Goal: Task Accomplishment & Management: Manage account settings

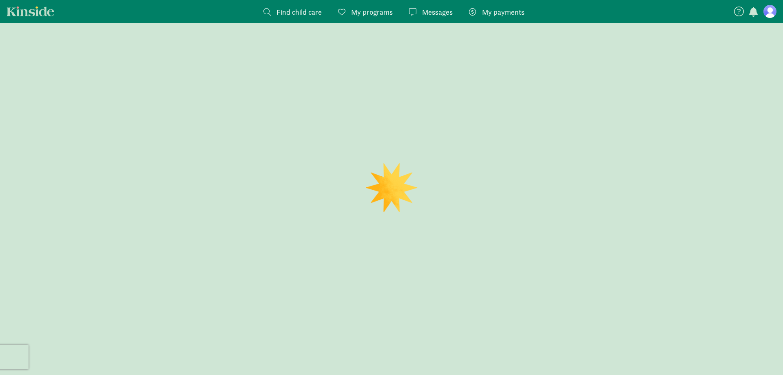
click at [772, 11] on figure at bounding box center [769, 11] width 13 height 13
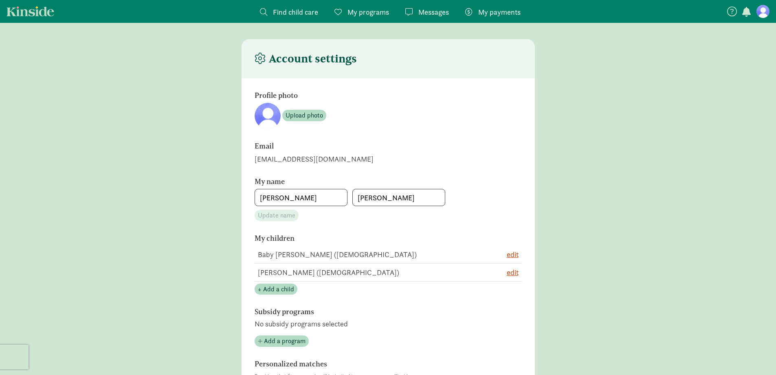
click at [432, 11] on span "Messages" at bounding box center [434, 12] width 31 height 11
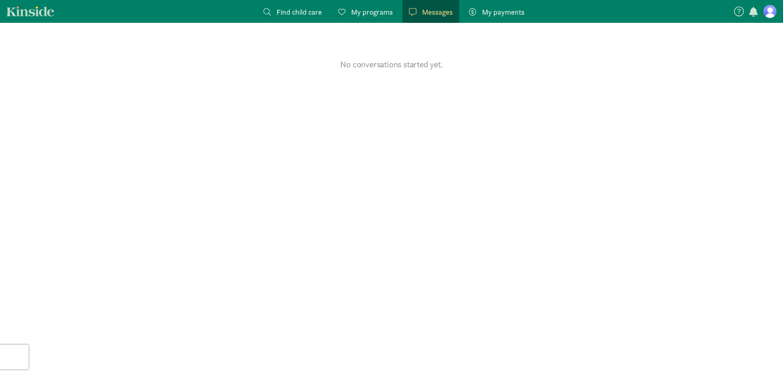
click at [294, 16] on span "Find child care" at bounding box center [298, 12] width 45 height 11
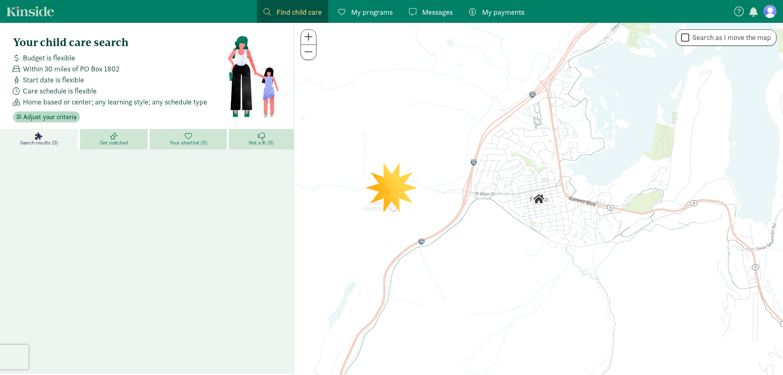
click at [370, 14] on span "My programs" at bounding box center [372, 12] width 42 height 11
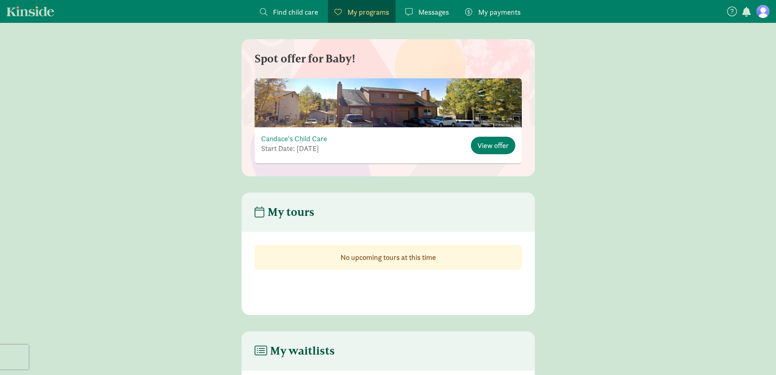
click at [285, 13] on span "Find child care" at bounding box center [295, 12] width 45 height 11
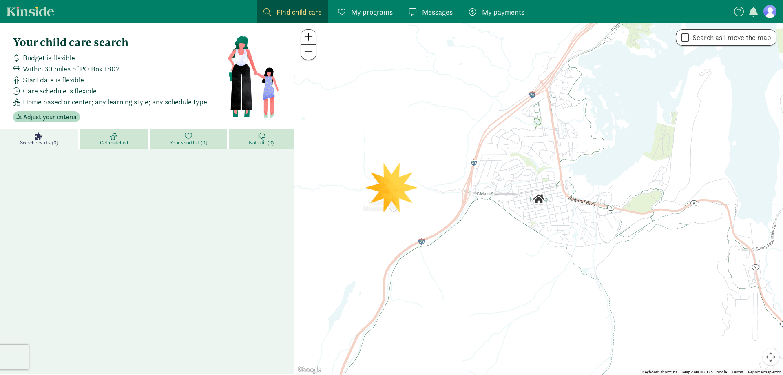
click at [364, 14] on span "My programs" at bounding box center [372, 12] width 42 height 11
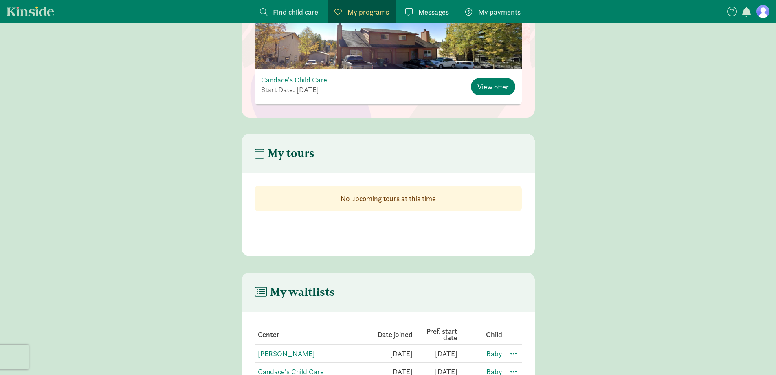
scroll to position [130, 0]
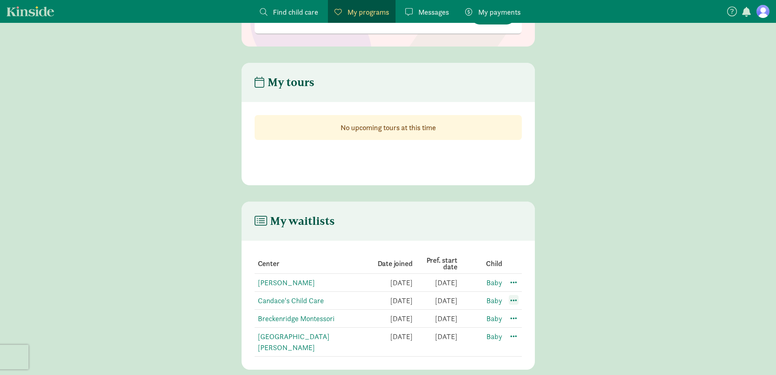
click at [516, 300] on span at bounding box center [514, 300] width 10 height 10
click at [428, 165] on div "My tours No upcoming tours at this time" at bounding box center [388, 124] width 293 height 122
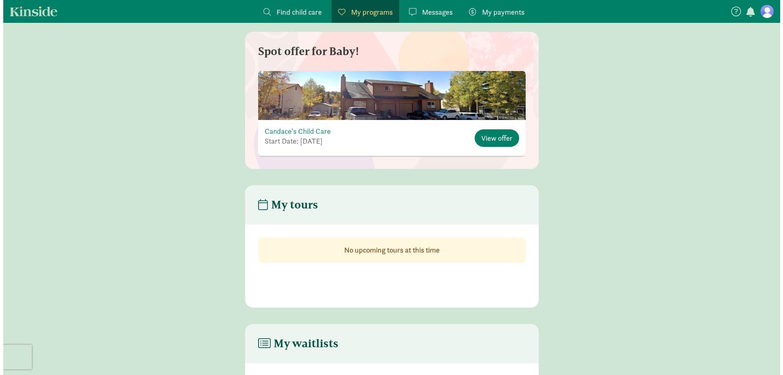
scroll to position [0, 0]
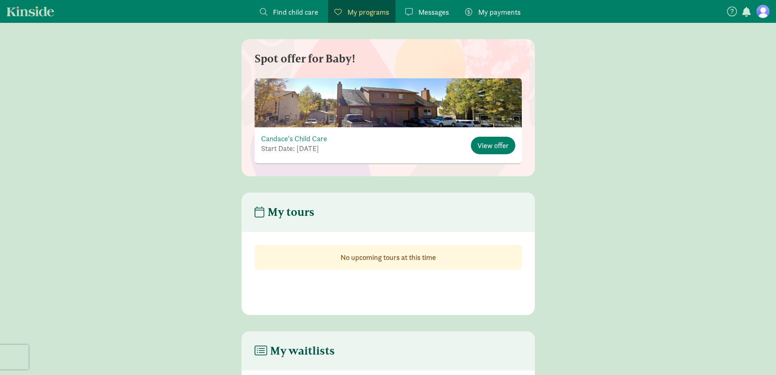
click at [381, 147] on div "Candace's Child Care Start Date: [DATE] View offer" at bounding box center [388, 145] width 267 height 36
click at [414, 154] on div "Candace's Child Care Start Date: [DATE] View offer" at bounding box center [388, 145] width 267 height 36
click at [401, 146] on div "Candace's Child Care Start Date: [DATE] View offer" at bounding box center [388, 145] width 267 height 36
click at [482, 136] on div "Candace's Child Care Start Date: [DATE] View offer" at bounding box center [388, 145] width 267 height 36
click at [484, 143] on span "View offer" at bounding box center [493, 145] width 31 height 11
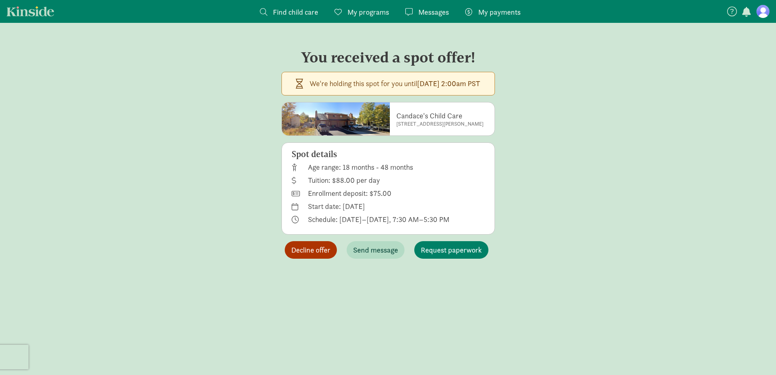
click at [306, 248] on span "Decline offer" at bounding box center [310, 249] width 39 height 11
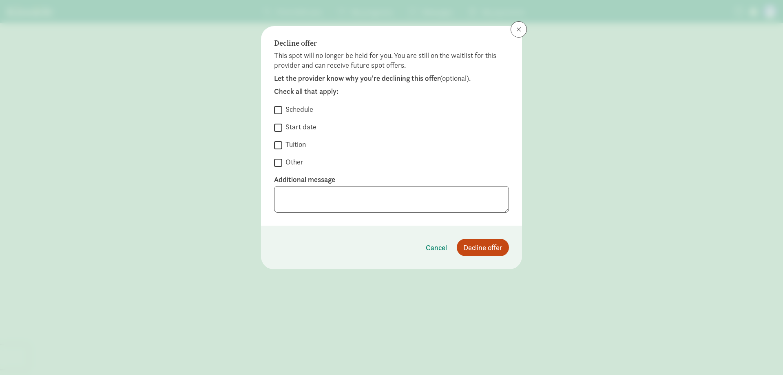
click at [298, 163] on label "Other" at bounding box center [292, 162] width 21 height 10
click at [282, 163] on input "Other" at bounding box center [278, 162] width 8 height 11
checkbox input "true"
click at [320, 205] on textarea at bounding box center [391, 199] width 235 height 26
click at [431, 194] on textarea "We have childcare elsewhere." at bounding box center [391, 199] width 235 height 26
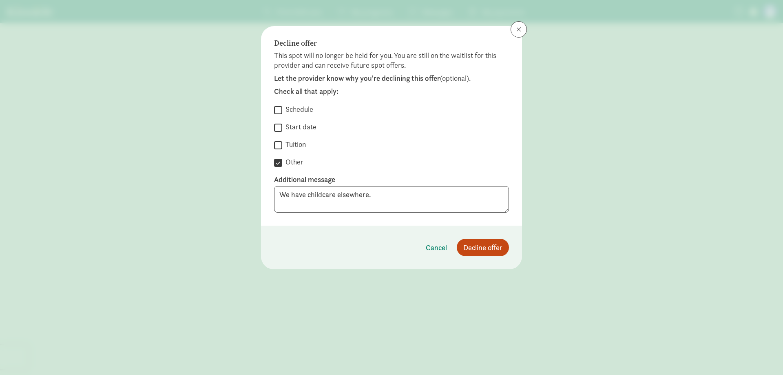
click at [381, 179] on label "Additional message" at bounding box center [391, 179] width 235 height 10
click at [398, 194] on textarea "We have childcare elsewhere." at bounding box center [391, 199] width 235 height 26
type textarea "We have childcare elsewhere. Thx!"
click at [483, 254] on button "Decline offer" at bounding box center [482, 247] width 52 height 18
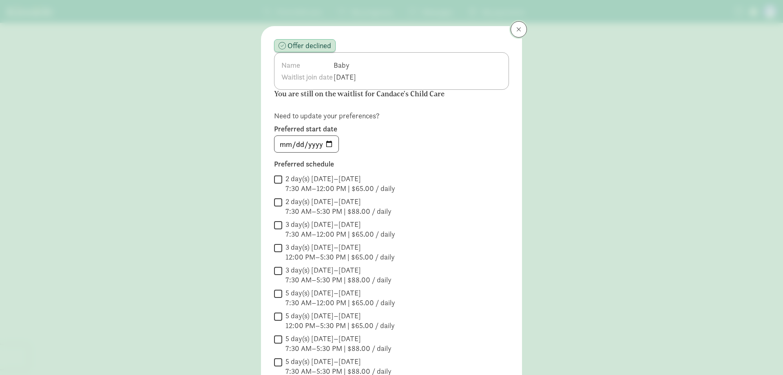
click at [518, 26] on button at bounding box center [518, 29] width 16 height 16
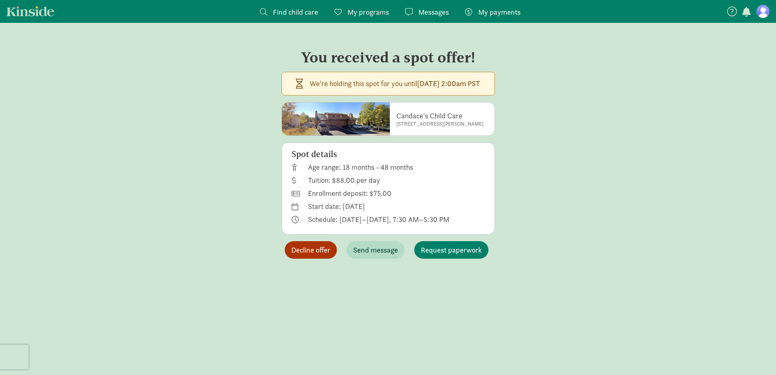
click at [314, 257] on button "Decline offer" at bounding box center [311, 250] width 52 height 18
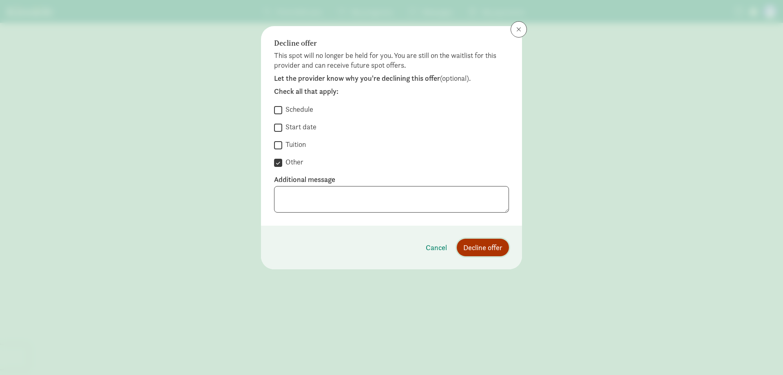
click at [492, 250] on span "Decline offer" at bounding box center [482, 247] width 39 height 11
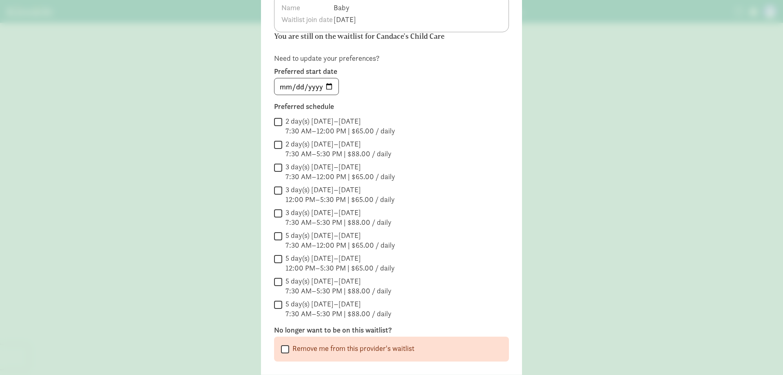
scroll to position [127, 0]
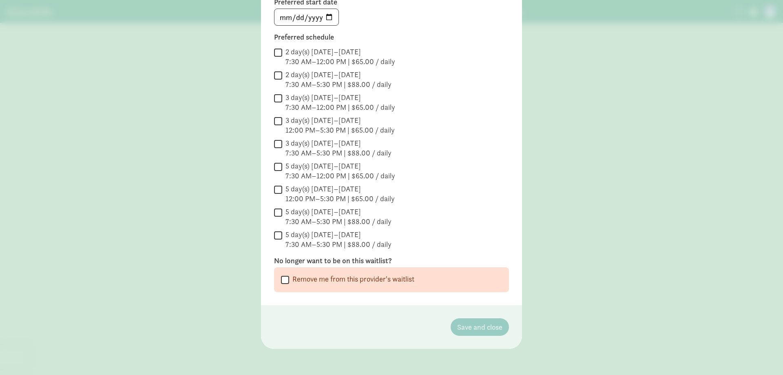
click at [282, 278] on input "Remove me from this provider's waitlist" at bounding box center [285, 279] width 8 height 11
checkbox input "true"
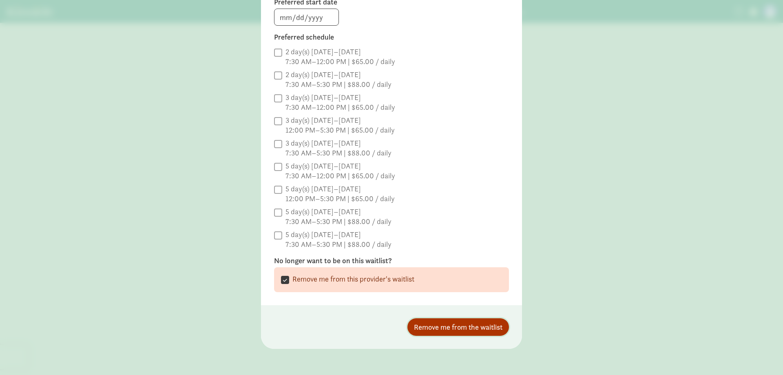
click at [450, 331] on span "Remove me from the waitlist" at bounding box center [458, 326] width 88 height 11
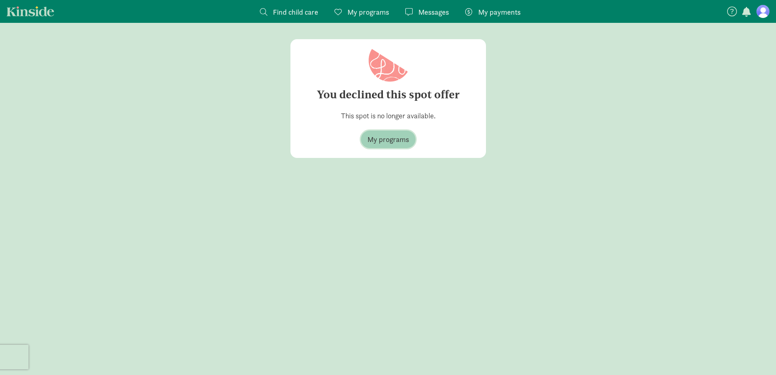
click at [387, 147] on button "My programs" at bounding box center [388, 139] width 55 height 18
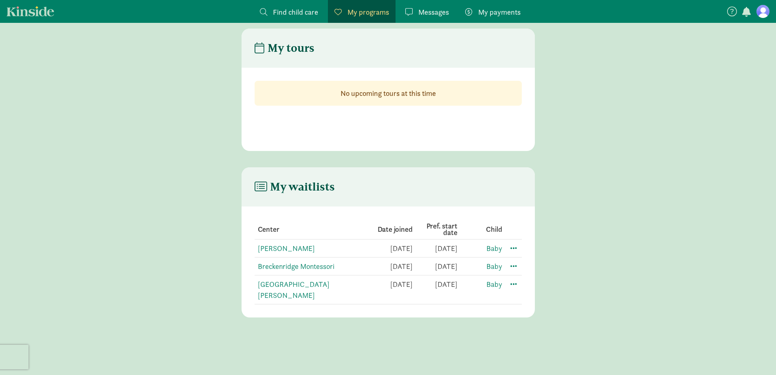
scroll to position [16, 0]
